Goal: Task Accomplishment & Management: Manage account settings

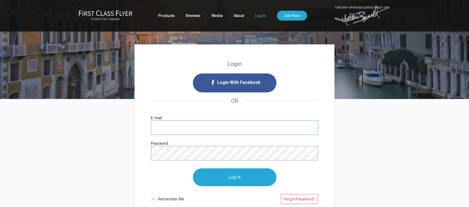
click at [247, 124] on input "E-mail" at bounding box center [234, 127] width 167 height 15
type input "[EMAIL_ADDRESS][DOMAIN_NAME]"
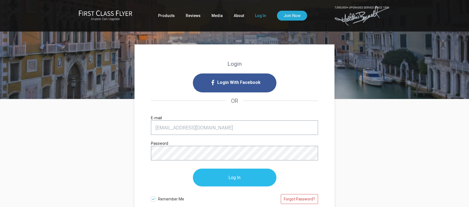
click at [236, 181] on input "Log In" at bounding box center [235, 178] width 84 height 18
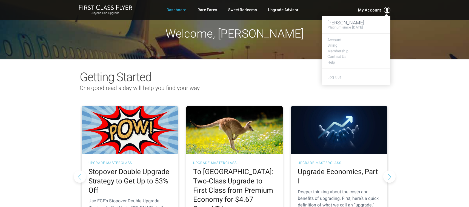
click at [381, 9] on span "My Account" at bounding box center [369, 10] width 23 height 7
click at [344, 49] on link "Membership" at bounding box center [357, 51] width 58 height 4
click at [342, 51] on link "Membership" at bounding box center [357, 51] width 58 height 4
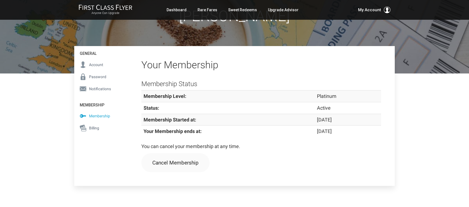
scroll to position [59, 0]
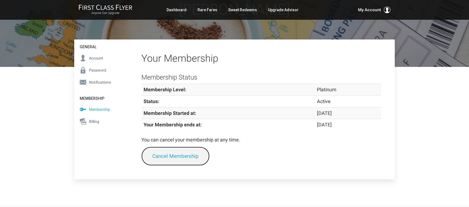
click at [183, 159] on link "Cancel Membership" at bounding box center [175, 156] width 68 height 19
click at [177, 158] on link "Cancel Membership" at bounding box center [175, 156] width 68 height 19
click at [189, 159] on link "Cancel Membership" at bounding box center [175, 156] width 68 height 19
click at [174, 158] on link "Cancel Membership" at bounding box center [175, 156] width 68 height 19
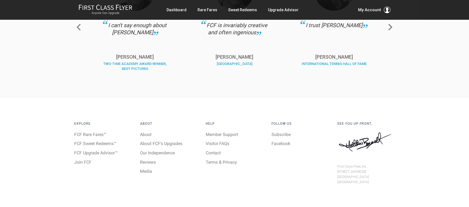
scroll to position [336, 0]
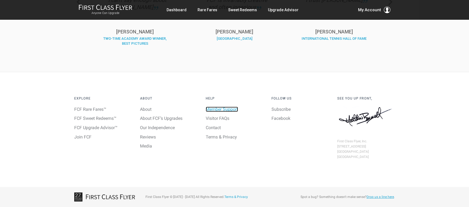
click at [225, 108] on link "Member Support" at bounding box center [222, 109] width 32 height 5
